Goal: Navigation & Orientation: Find specific page/section

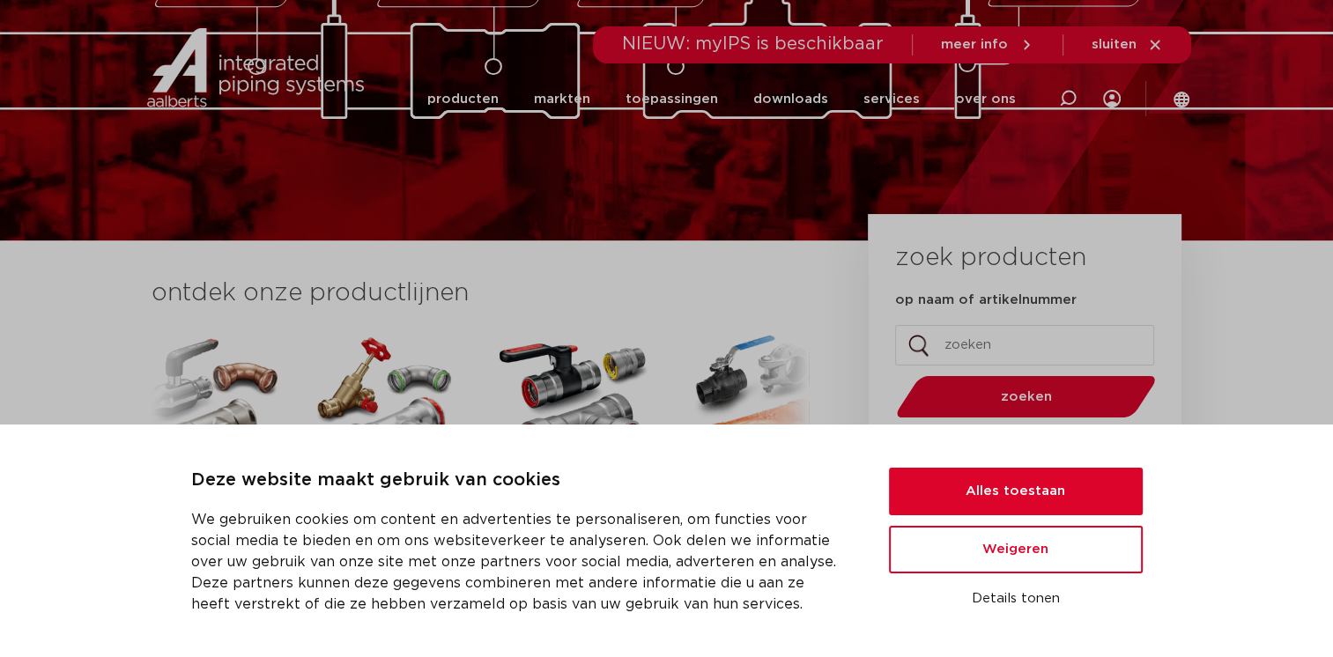
scroll to position [293, 0]
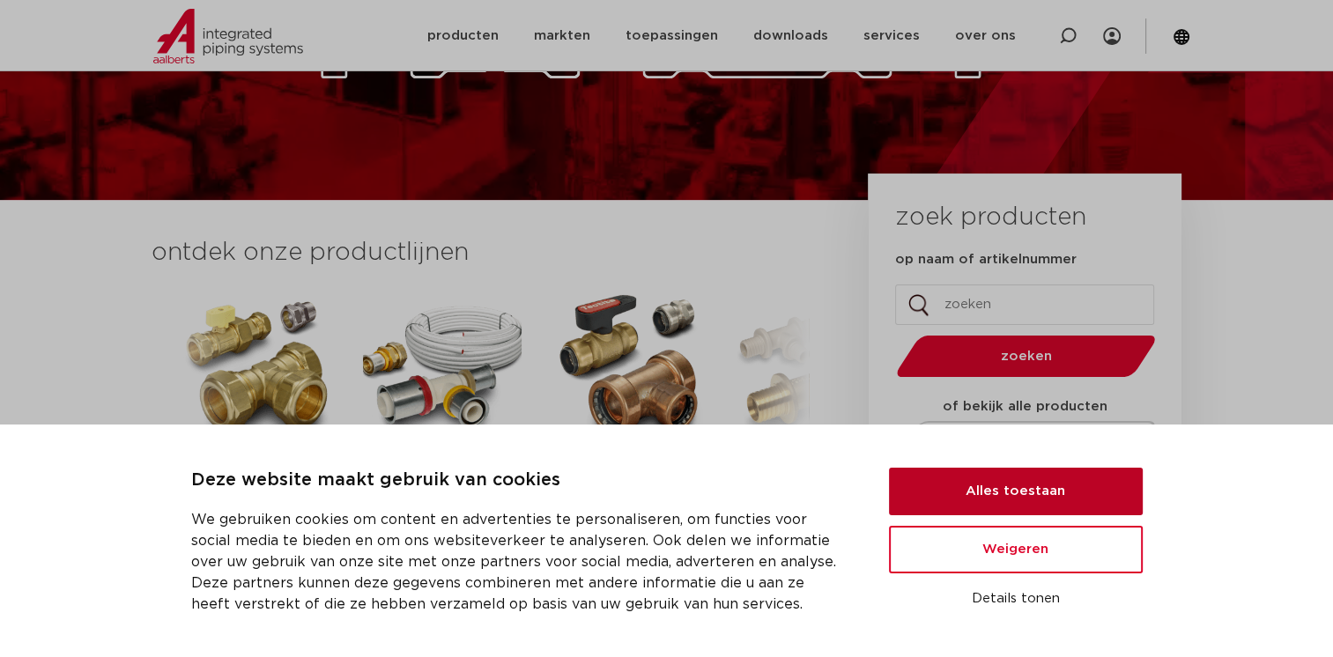
click at [1056, 495] on button "Alles toestaan" at bounding box center [1016, 492] width 254 height 48
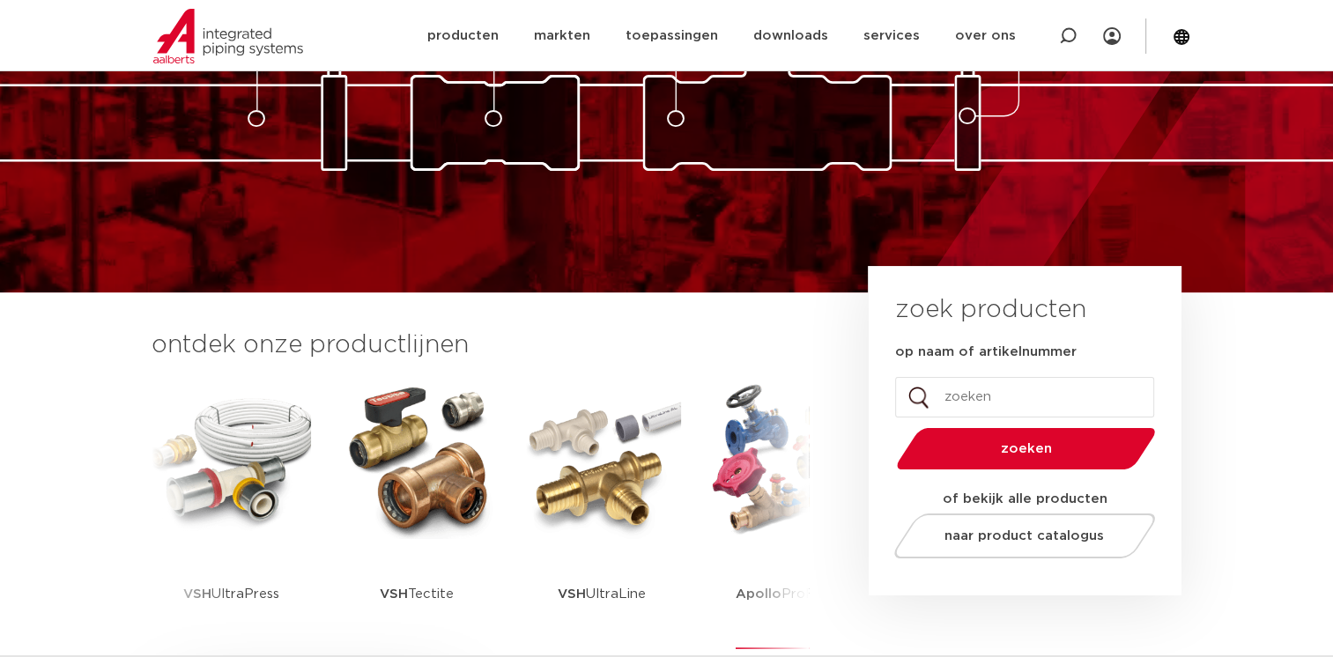
scroll to position [0, 0]
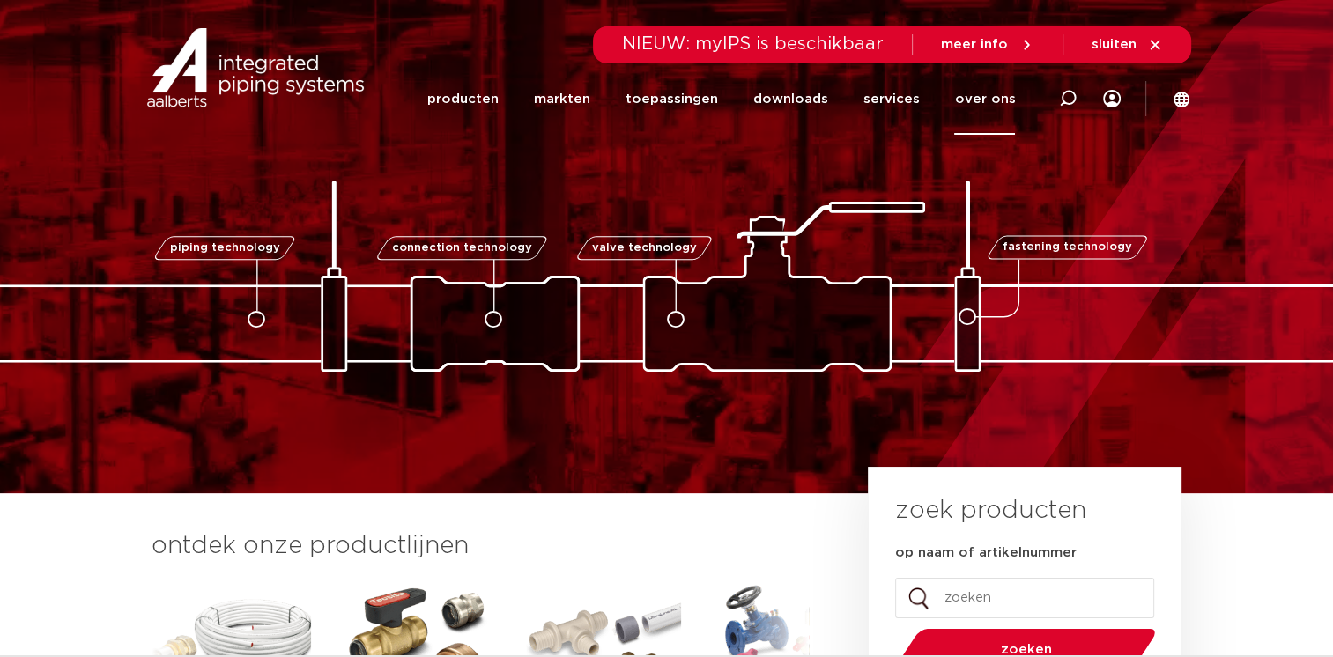
click at [982, 99] on link "over ons" at bounding box center [984, 98] width 61 height 71
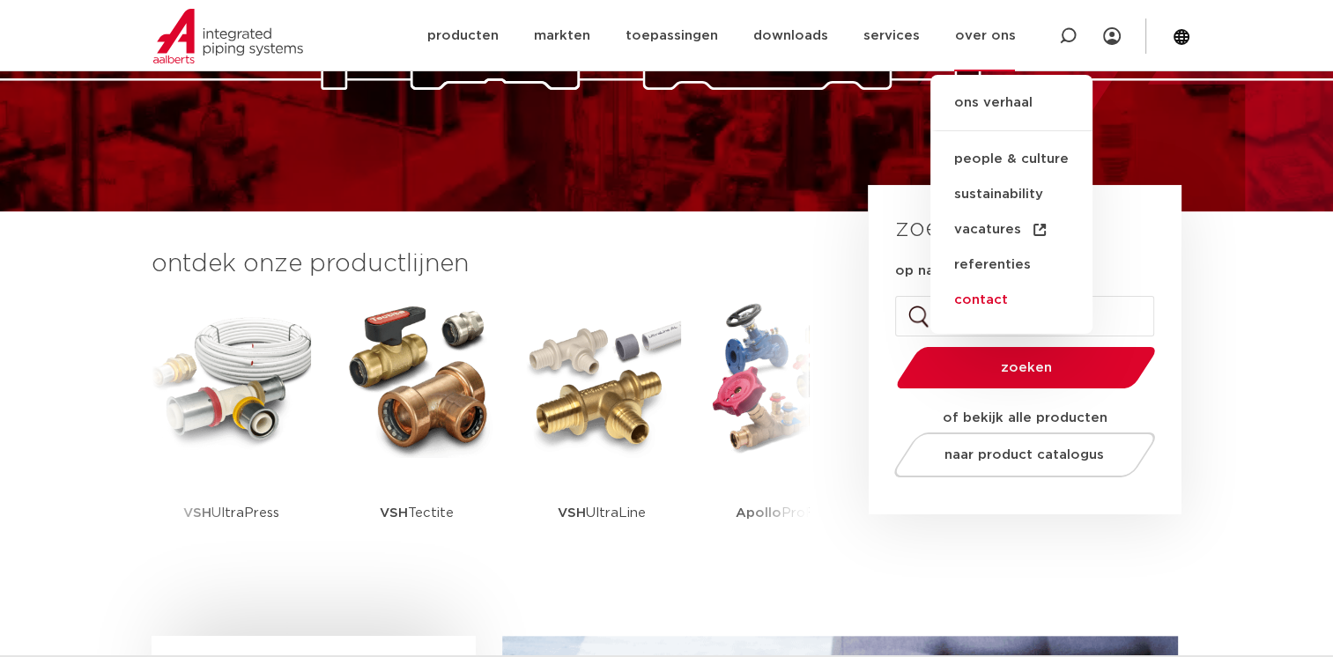
scroll to position [293, 0]
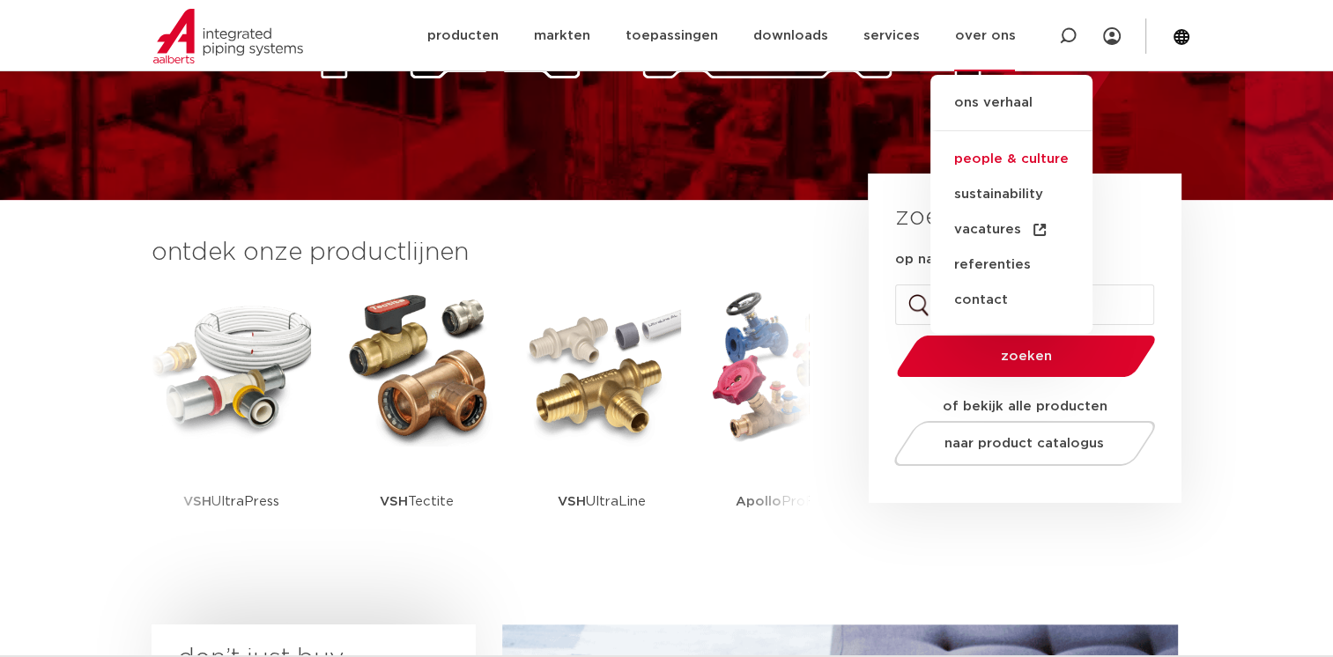
click at [1026, 154] on link "people & culture" at bounding box center [1011, 159] width 162 height 35
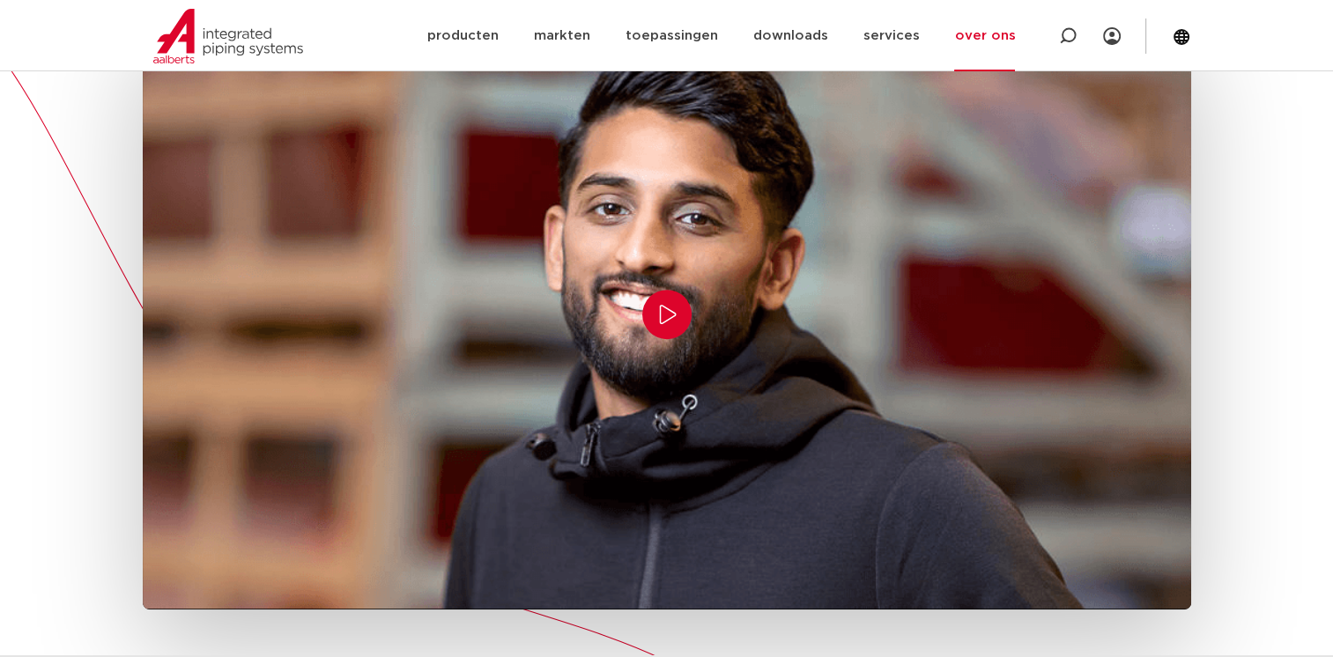
scroll to position [1175, 0]
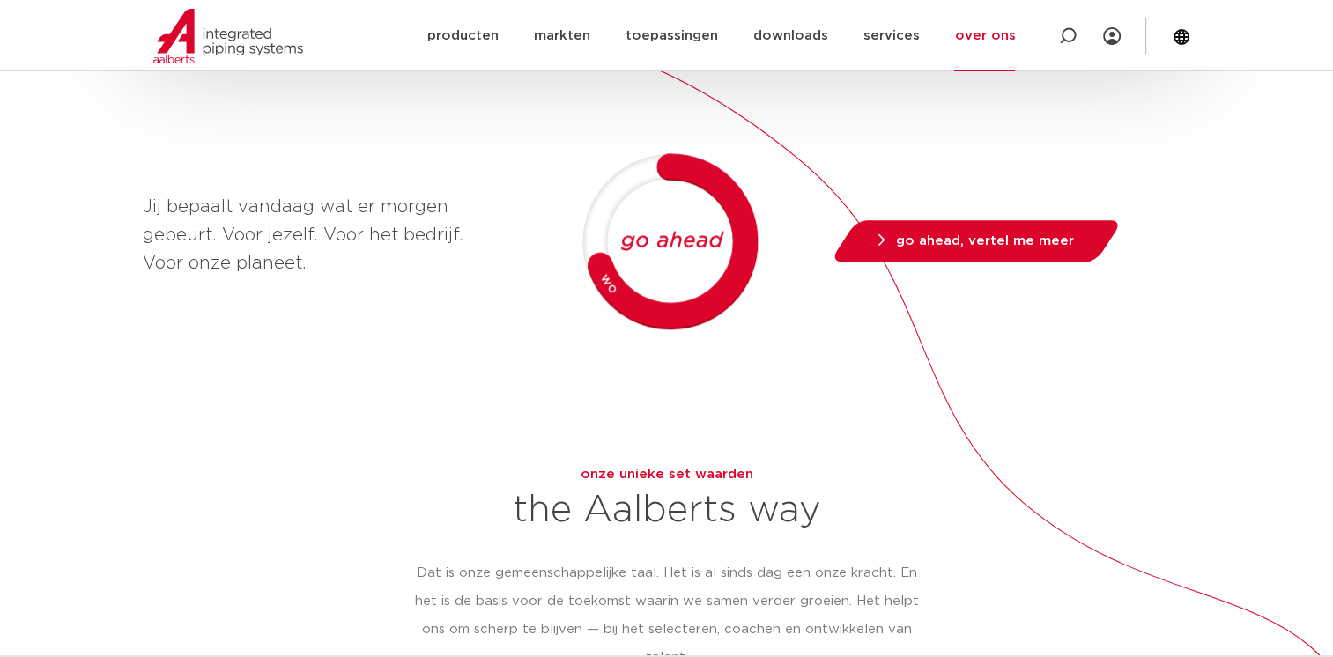
click at [990, 41] on link "over ons" at bounding box center [984, 35] width 61 height 71
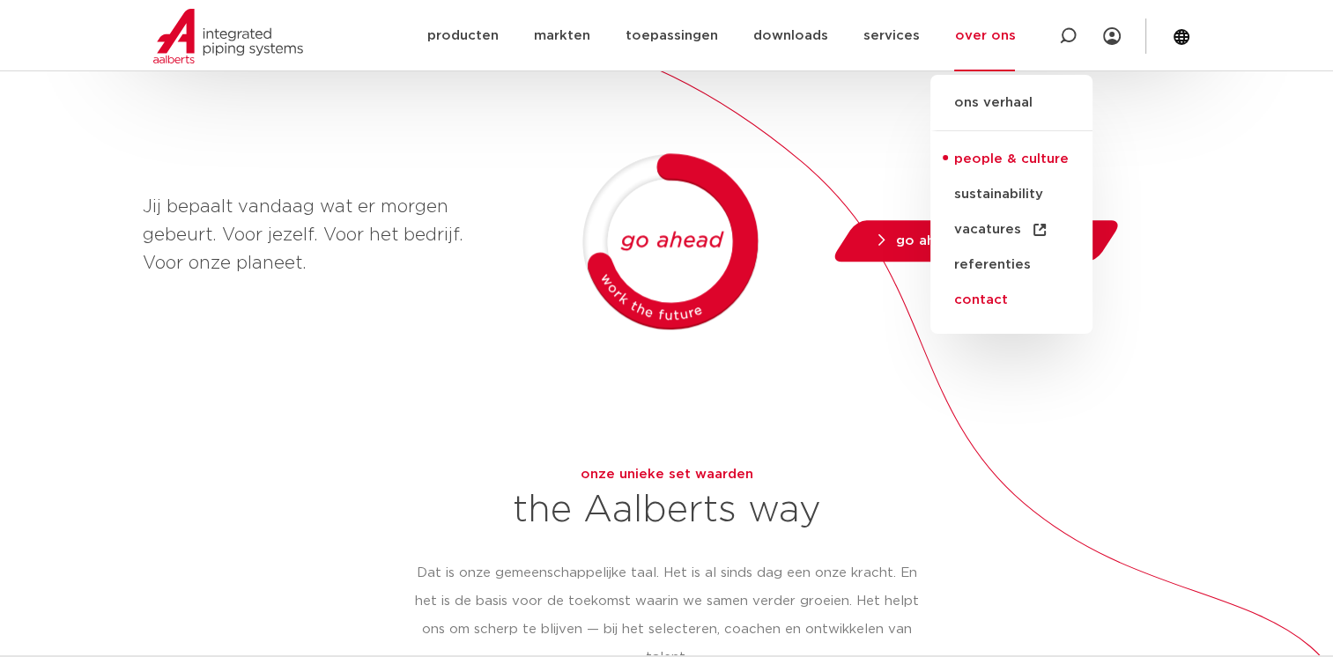
click at [996, 300] on link "contact" at bounding box center [1011, 300] width 162 height 35
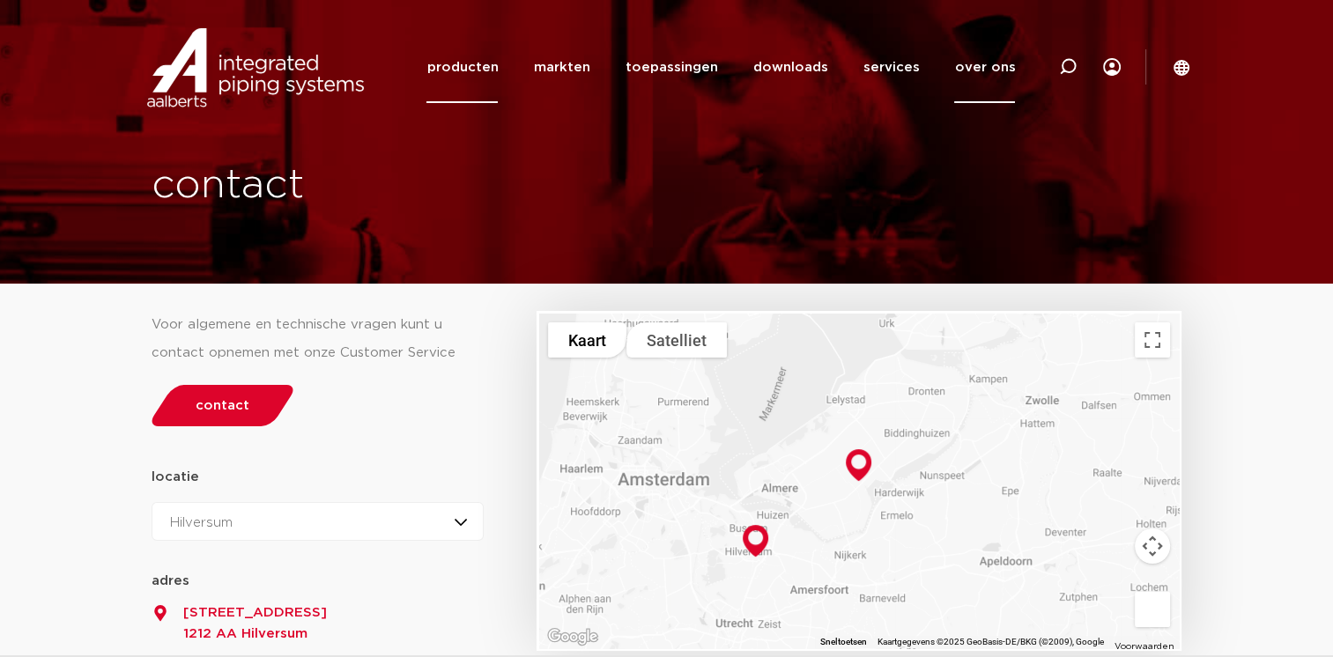
click at [493, 69] on link "producten" at bounding box center [461, 67] width 71 height 71
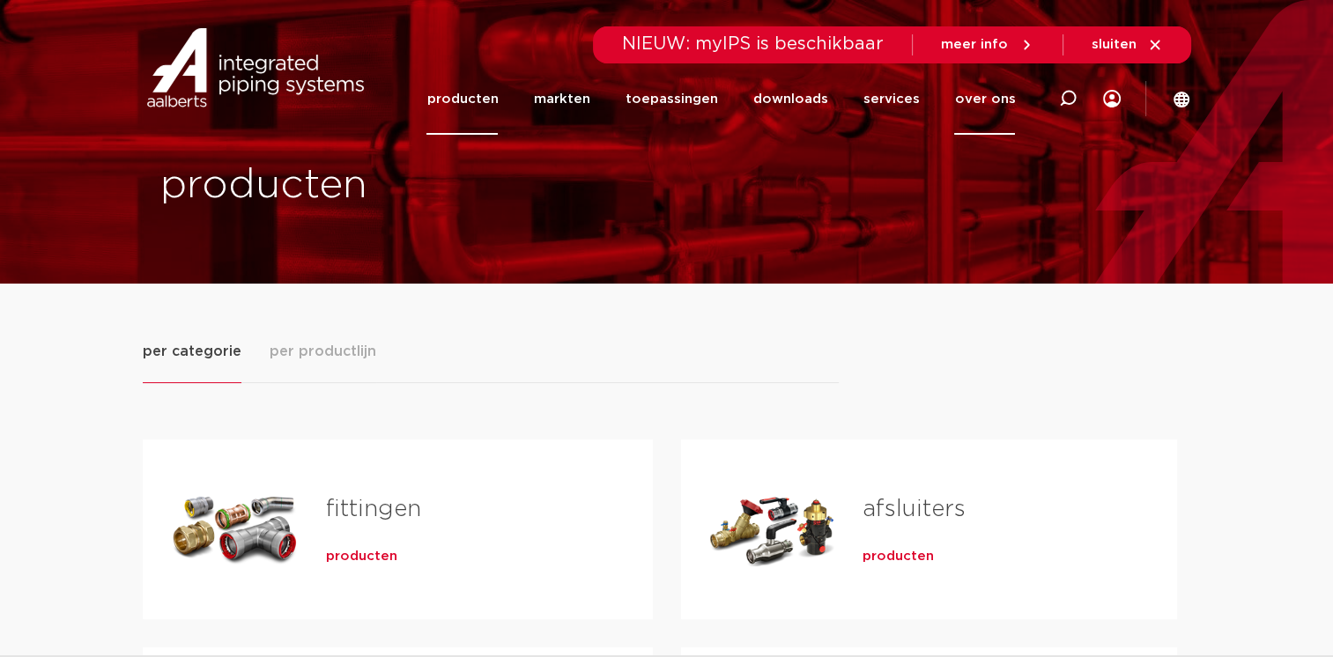
click at [1008, 107] on link "over ons" at bounding box center [984, 98] width 61 height 71
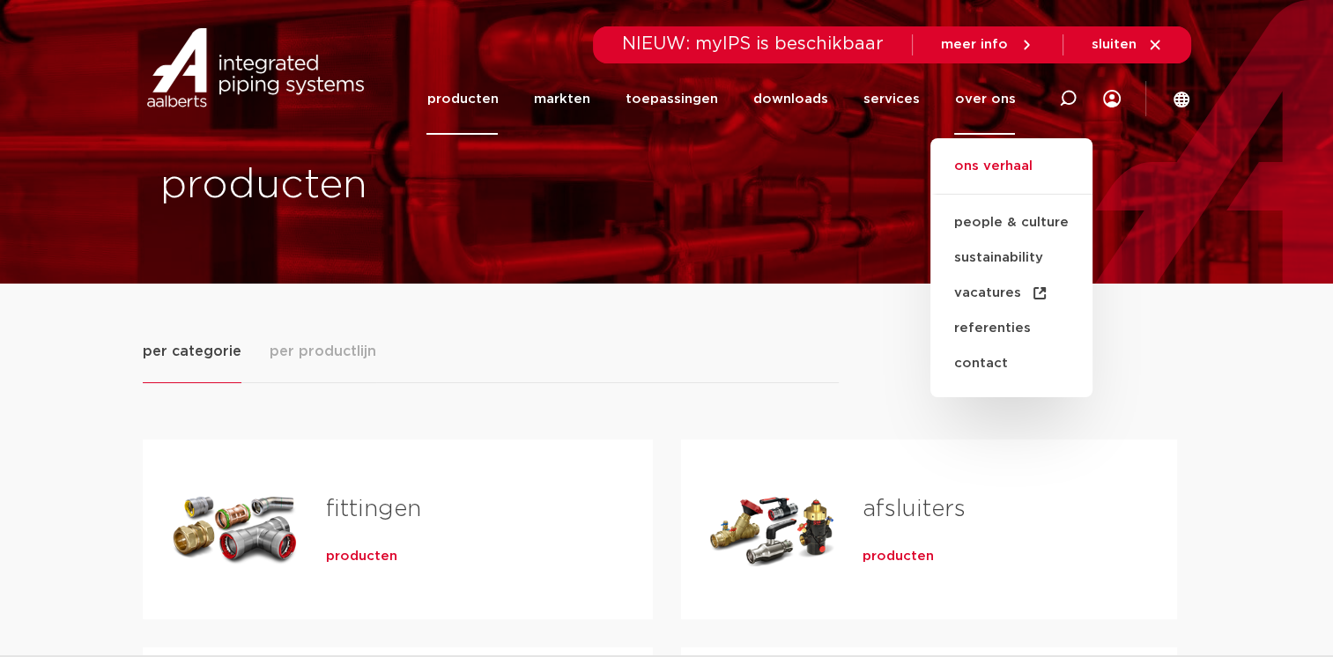
click at [1019, 166] on link "ons verhaal" at bounding box center [1011, 175] width 162 height 39
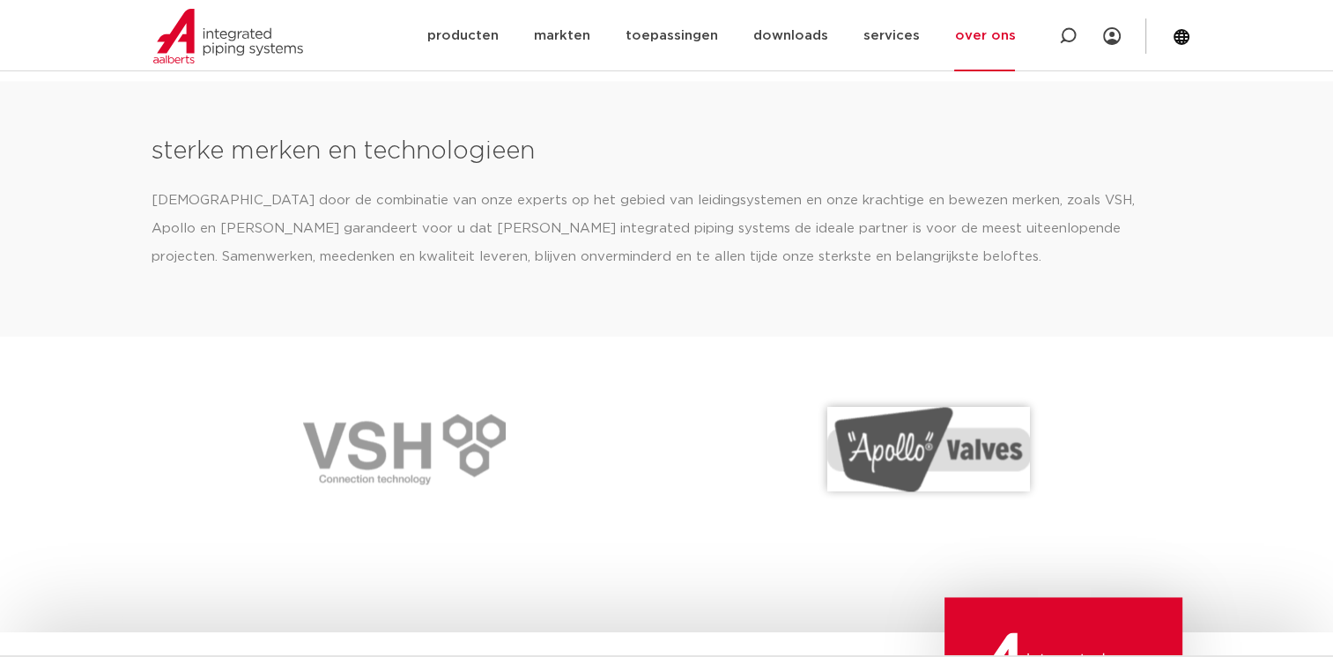
scroll to position [2643, 0]
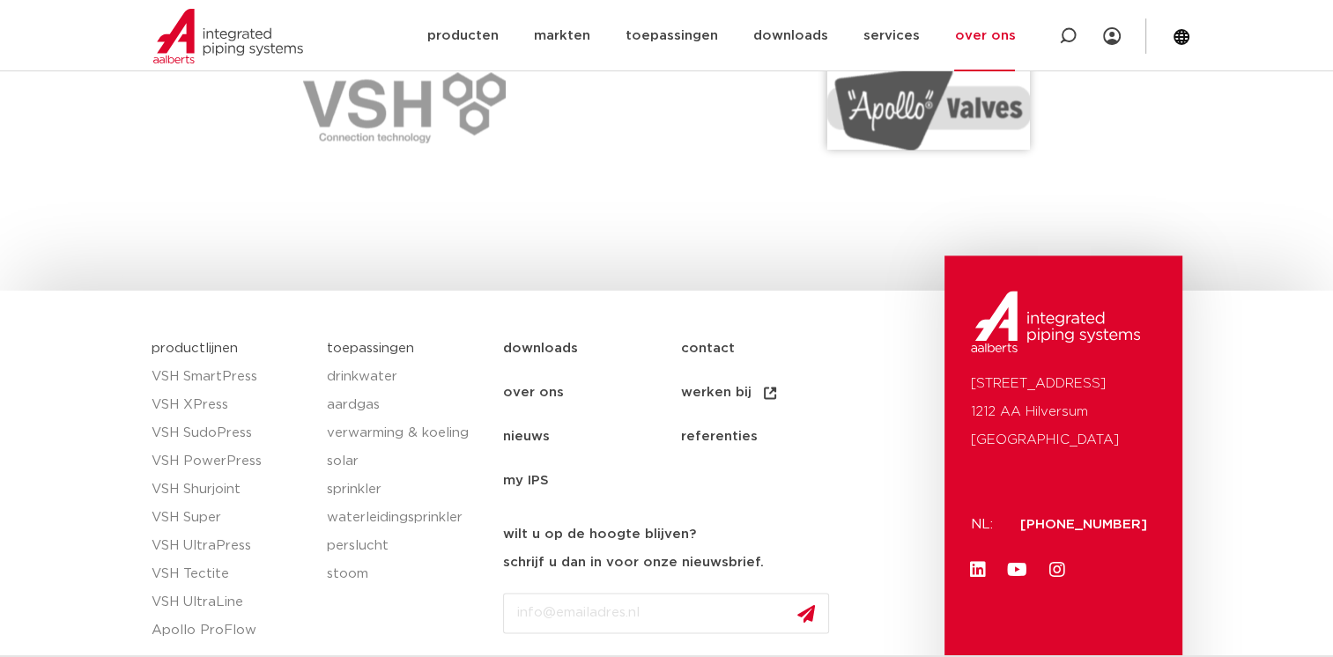
click at [550, 397] on link "over ons" at bounding box center [591, 393] width 177 height 44
